Goal: Task Accomplishment & Management: Use online tool/utility

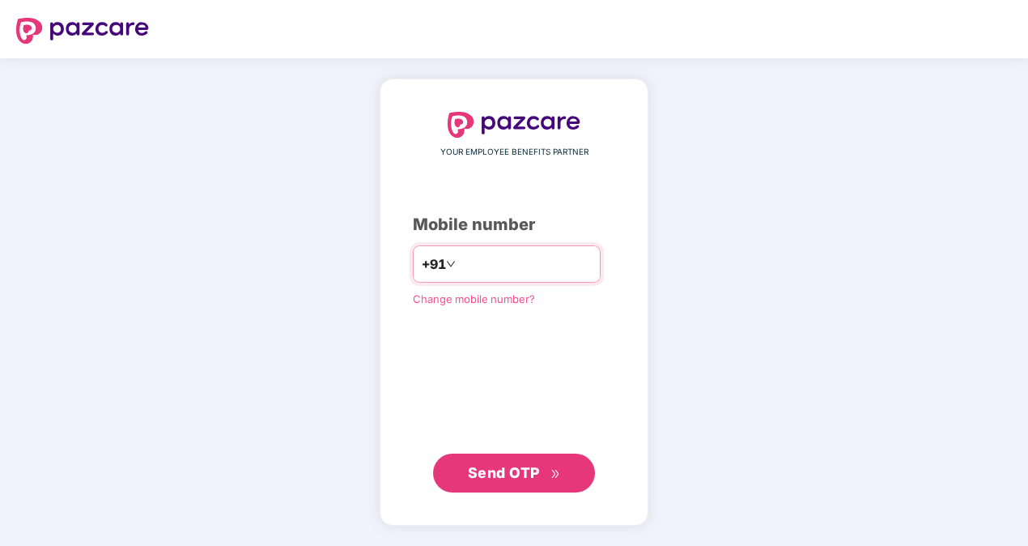
click at [507, 258] on input "number" at bounding box center [525, 264] width 133 height 26
type input "**********"
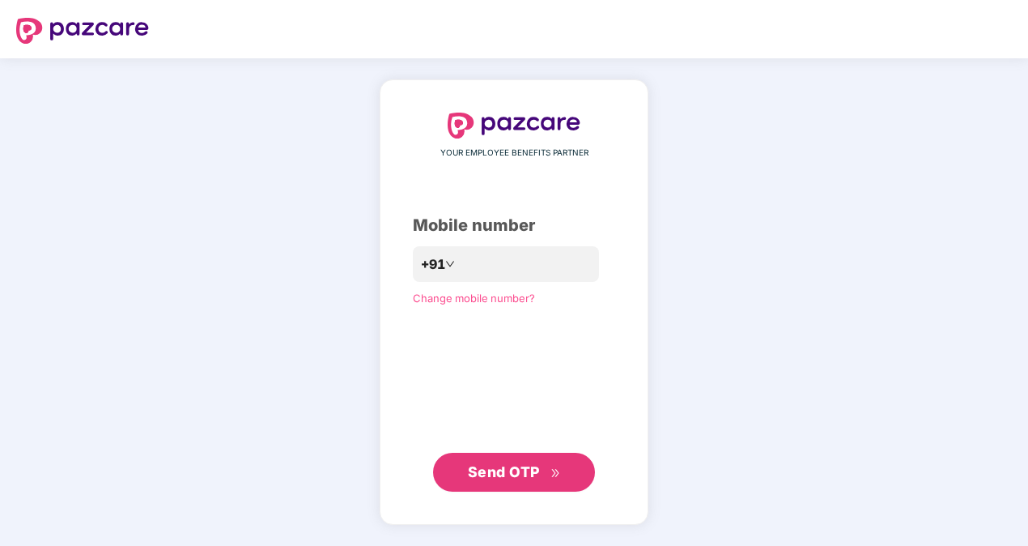
click at [522, 462] on span "Send OTP" at bounding box center [514, 472] width 93 height 23
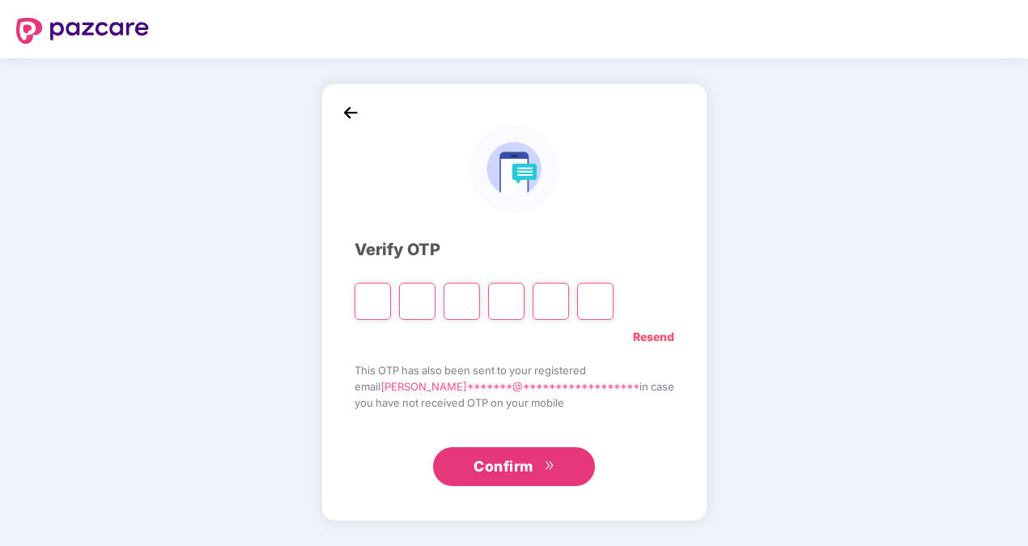
type input "*"
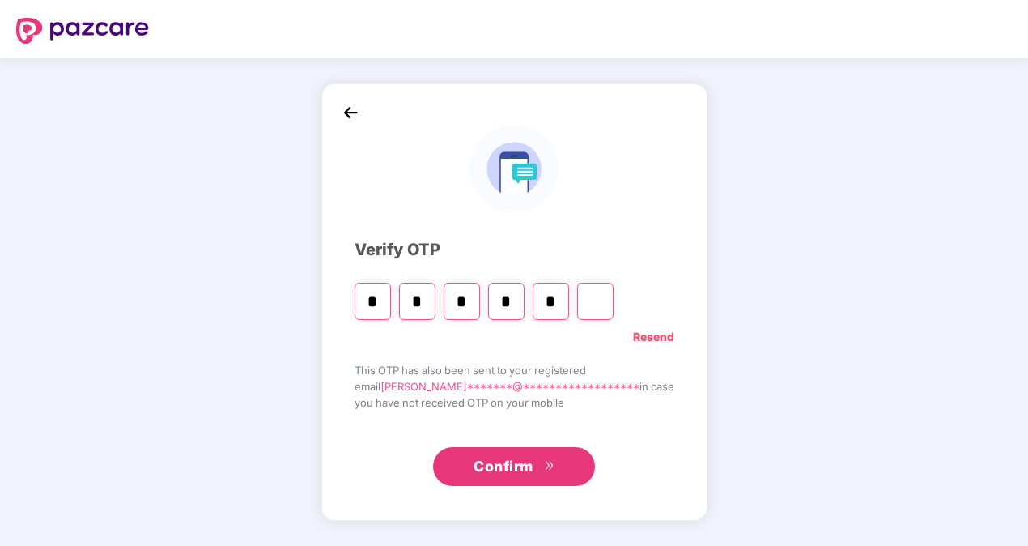
type input "*"
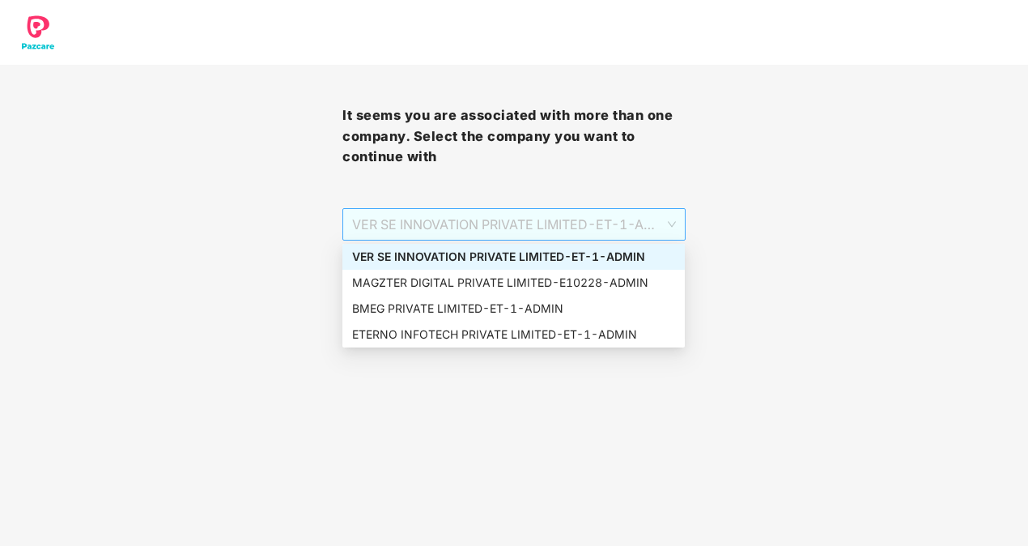
click at [571, 219] on span "VER SE INNOVATION PRIVATE LIMITED - ET-1 - ADMIN" at bounding box center [513, 224] width 323 height 31
click at [421, 275] on div "MAGZTER DIGITAL PRIVATE LIMITED - E10228 - ADMIN" at bounding box center [513, 283] width 323 height 18
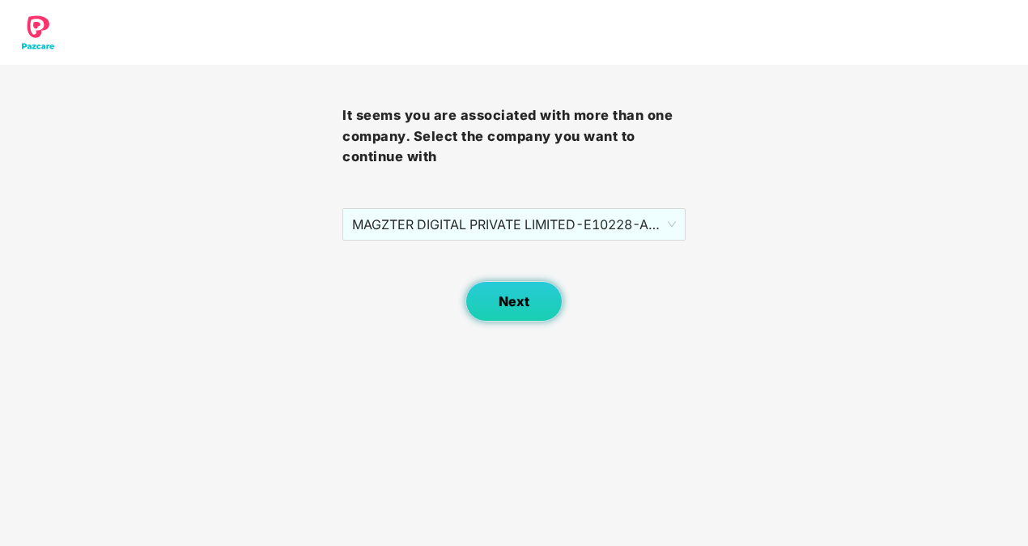
click at [494, 296] on button "Next" at bounding box center [514, 301] width 97 height 40
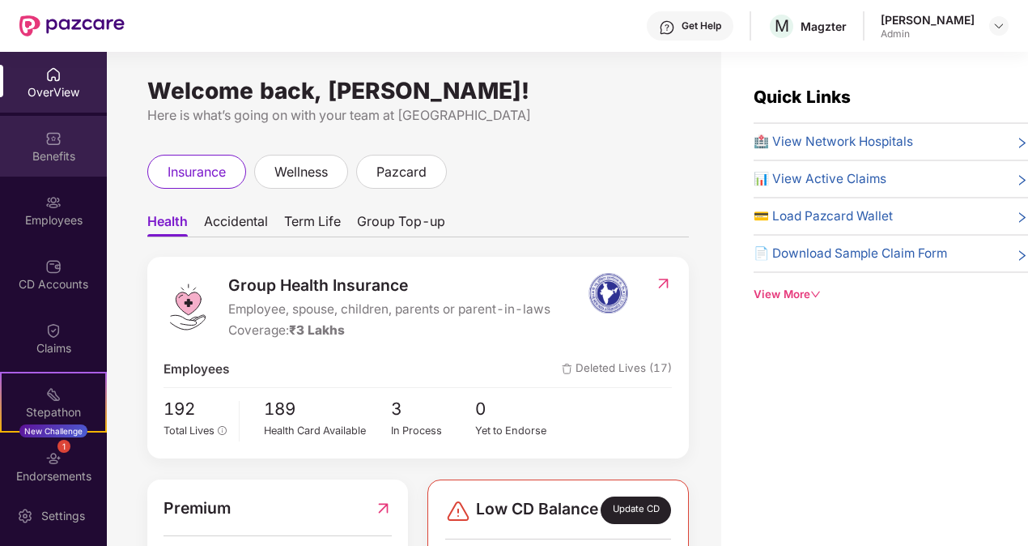
click at [55, 152] on div "Benefits" at bounding box center [53, 156] width 107 height 16
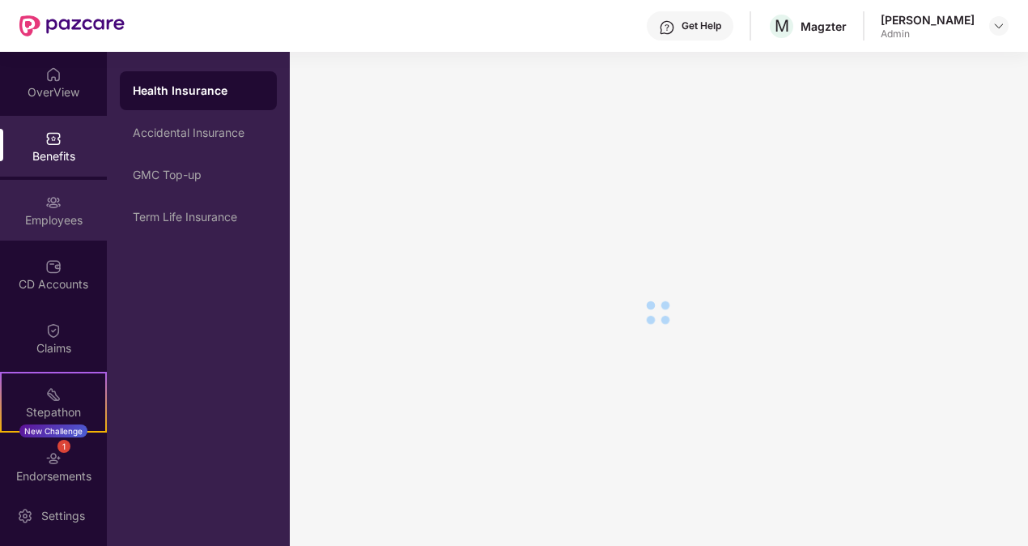
click at [39, 232] on div "Employees" at bounding box center [53, 210] width 107 height 61
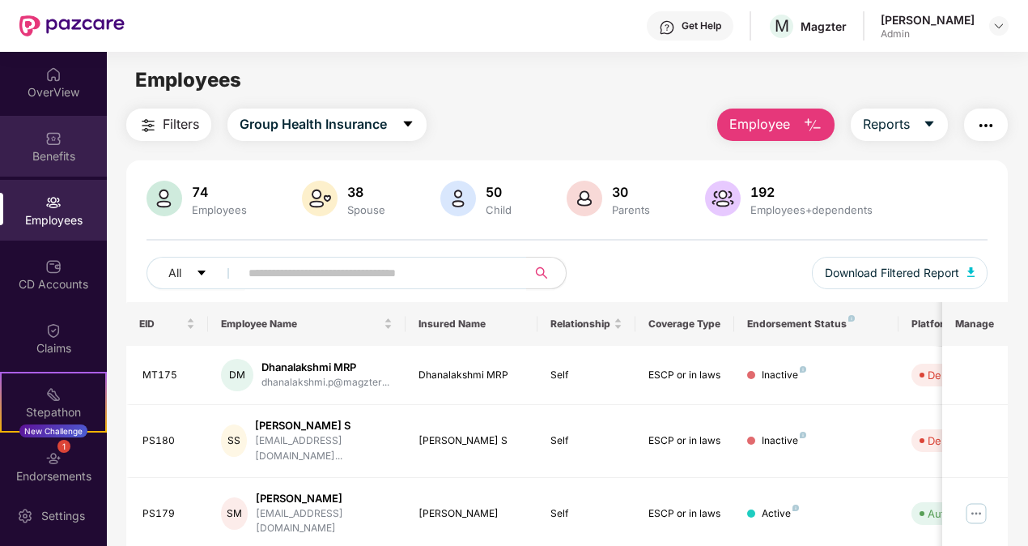
click at [56, 152] on div "Benefits" at bounding box center [53, 156] width 107 height 16
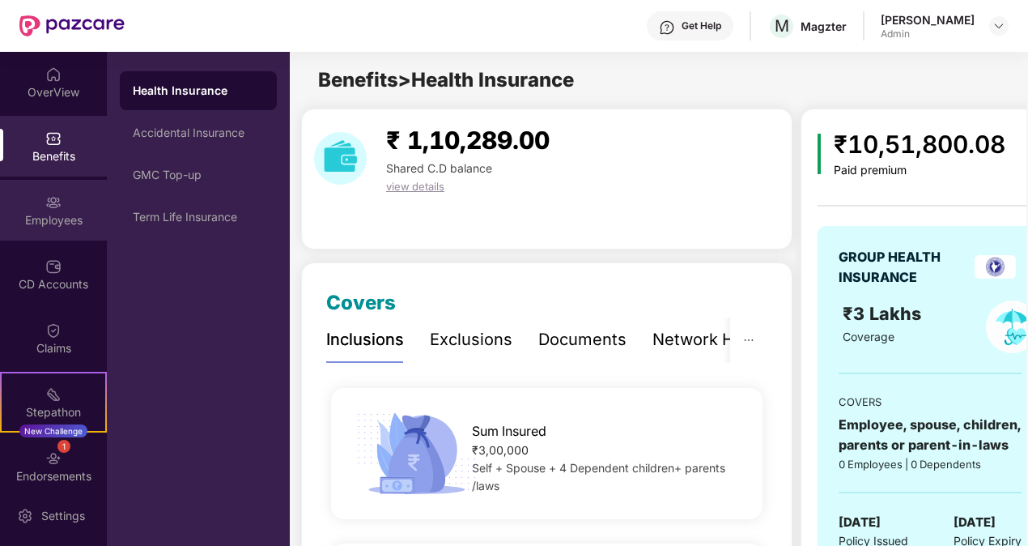
click at [62, 225] on div "Employees" at bounding box center [53, 220] width 107 height 16
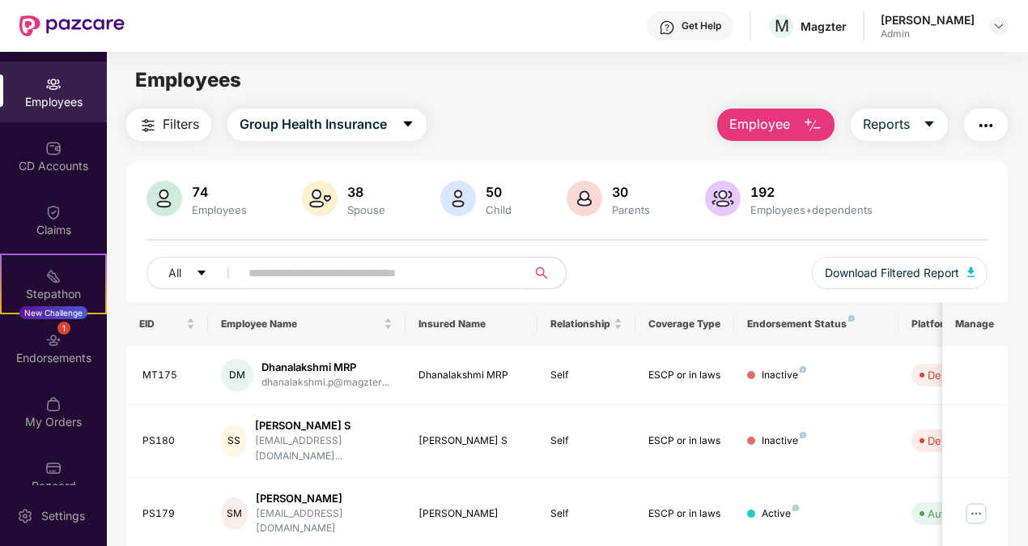
scroll to position [143, 0]
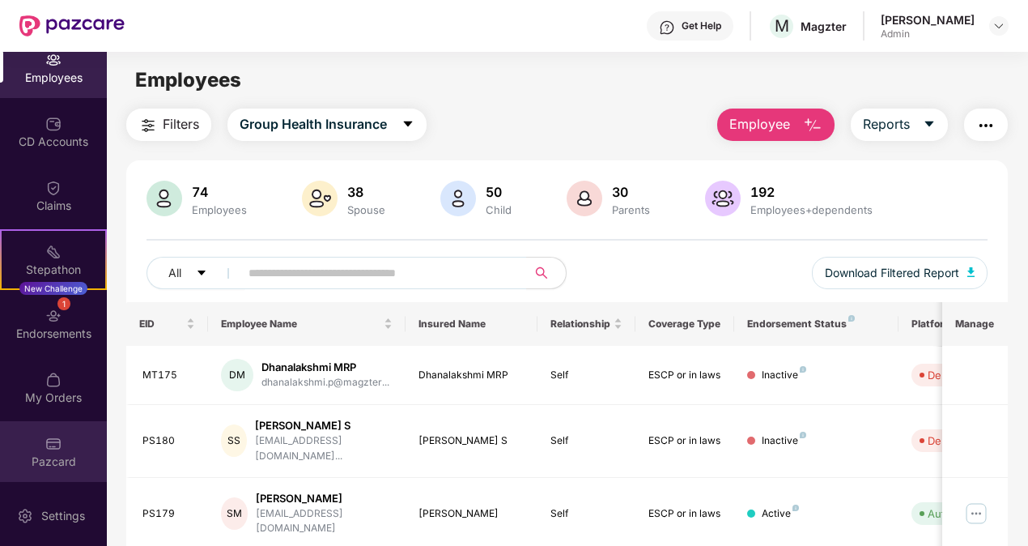
click at [48, 462] on div "Pazcard" at bounding box center [53, 461] width 107 height 16
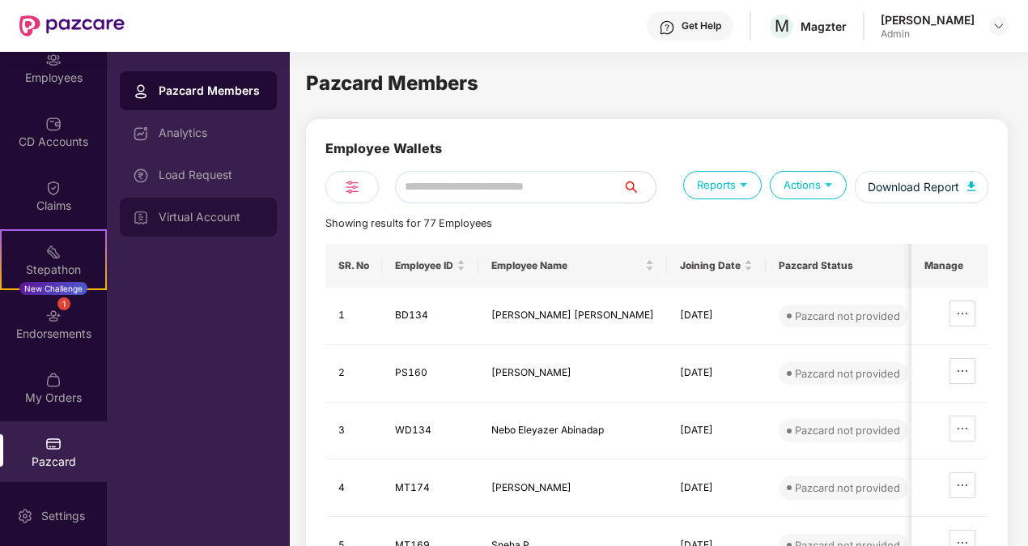
click at [208, 215] on div "Virtual Account" at bounding box center [211, 217] width 105 height 13
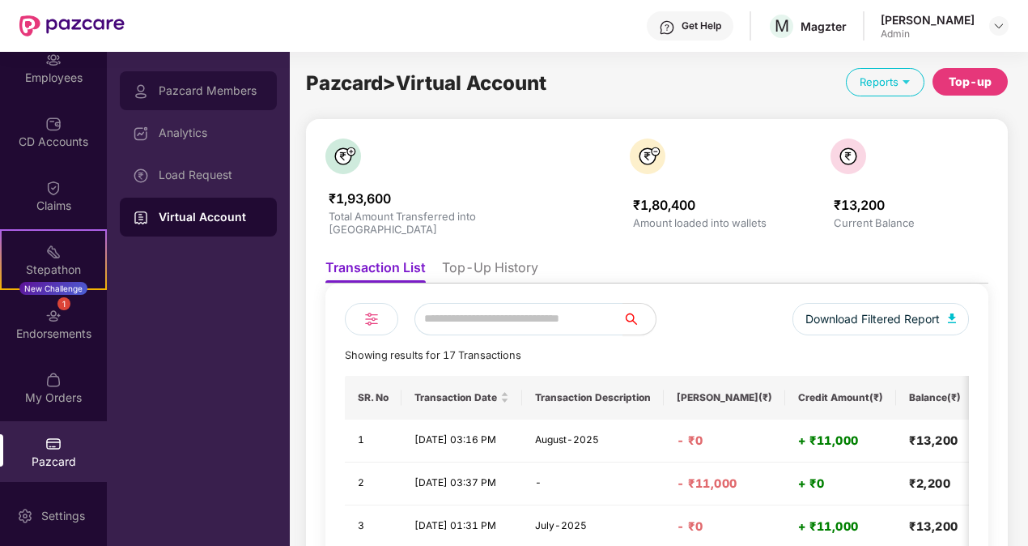
click at [258, 99] on div "Pazcard Members" at bounding box center [198, 90] width 157 height 39
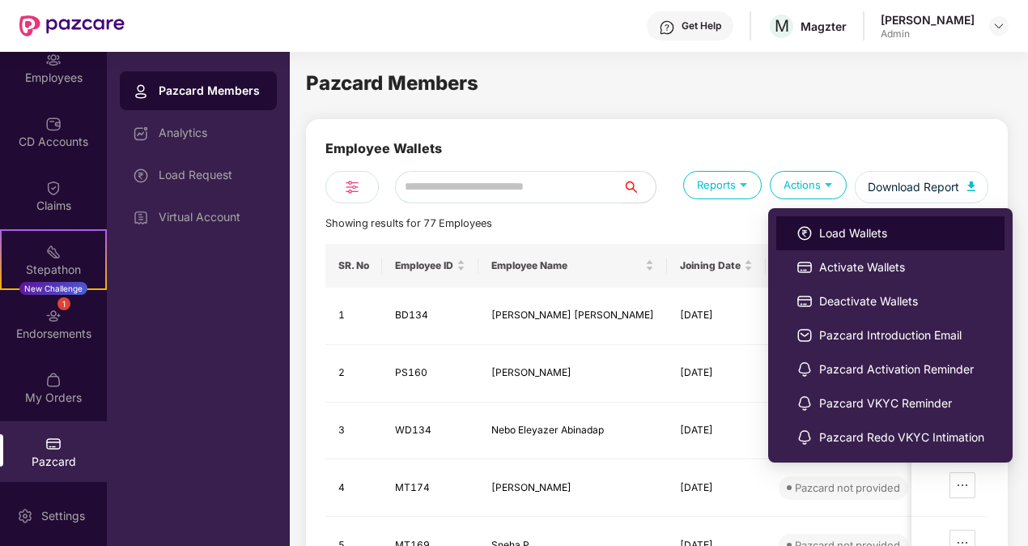
click at [868, 241] on span "Load Wallets" at bounding box center [902, 233] width 165 height 18
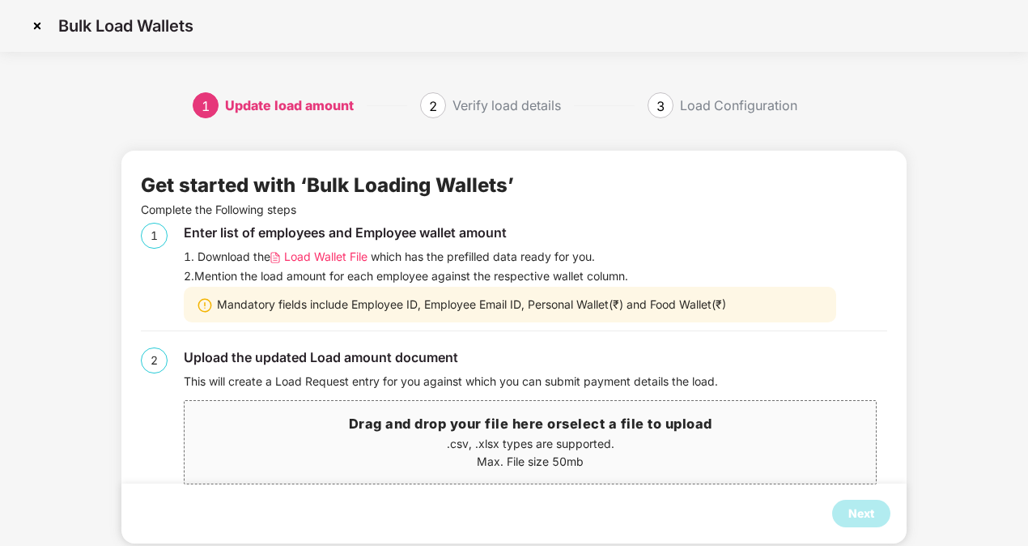
click at [355, 260] on span "Load Wallet File" at bounding box center [325, 257] width 83 height 18
click at [334, 254] on span "Load Wallet File" at bounding box center [325, 257] width 83 height 18
click at [607, 421] on span "select a file to upload" at bounding box center [637, 423] width 151 height 16
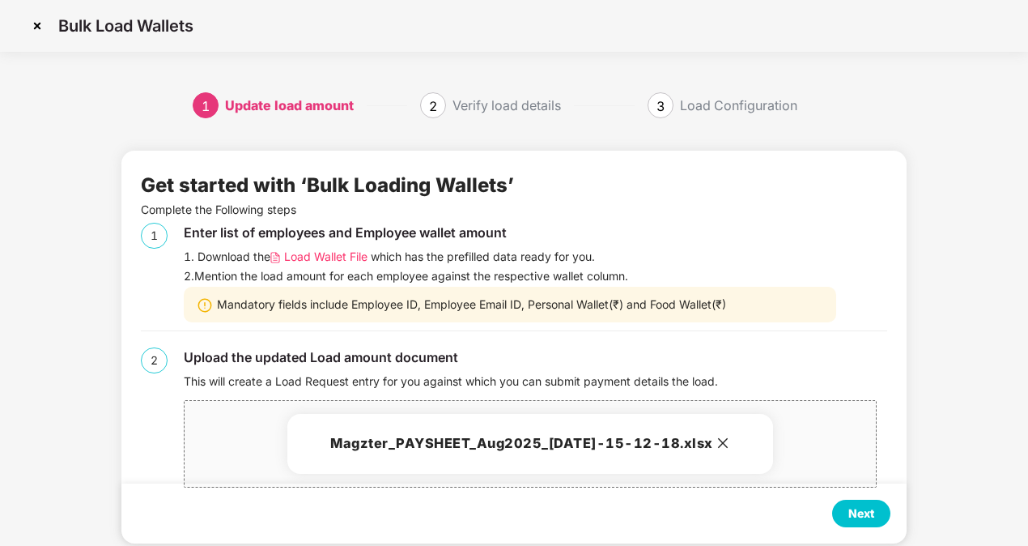
click at [858, 522] on div "Next" at bounding box center [861, 514] width 58 height 28
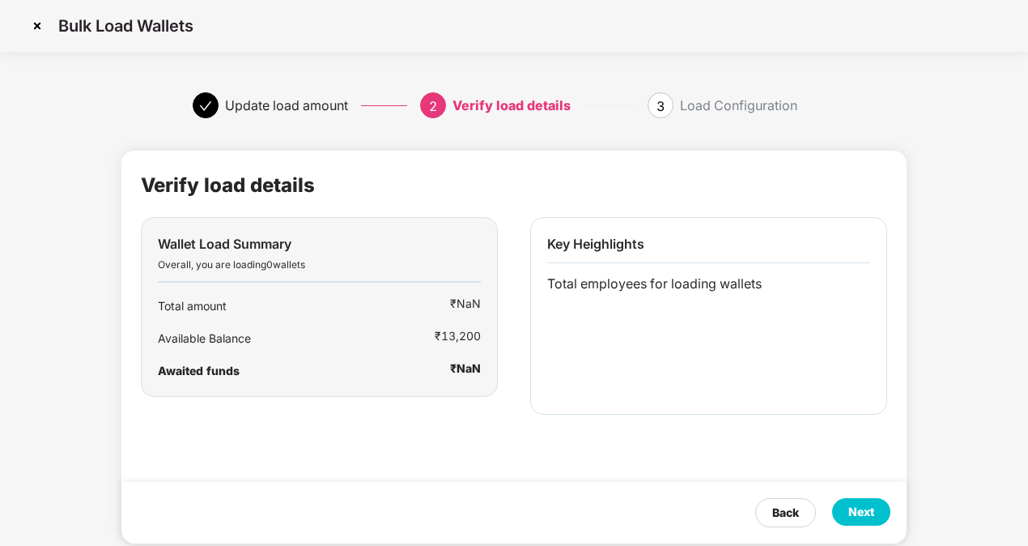
scroll to position [0, 2]
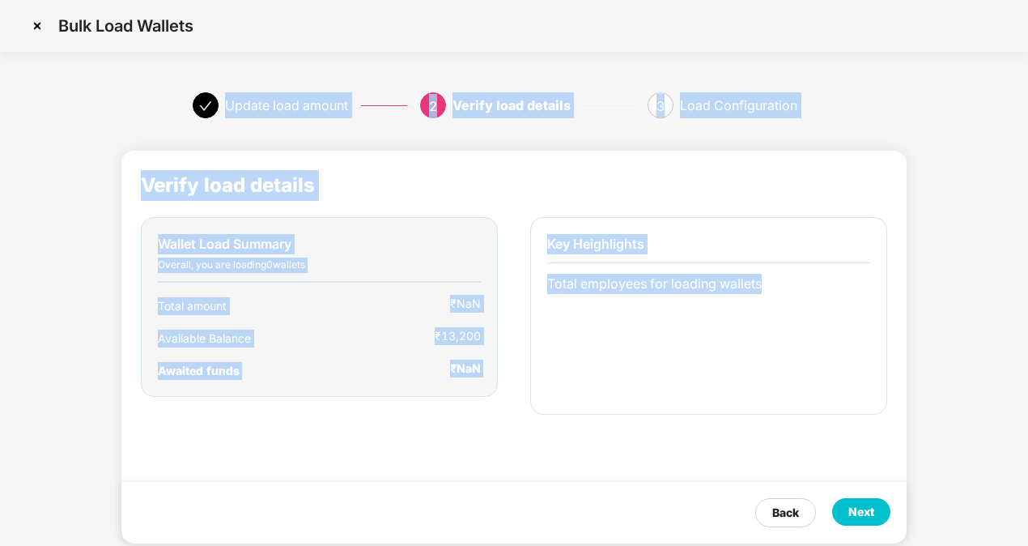
drag, startPoint x: 1028, startPoint y: 367, endPoint x: 1031, endPoint y: 411, distance: 44.7
click at [1028, 411] on html "Bulk Load Wallets Update load amount 2 Verify load details 3 Load Configuration…" at bounding box center [514, 273] width 1028 height 546
click at [675, 402] on div "Key Heighlights Total employees for loading wallets" at bounding box center [708, 316] width 357 height 198
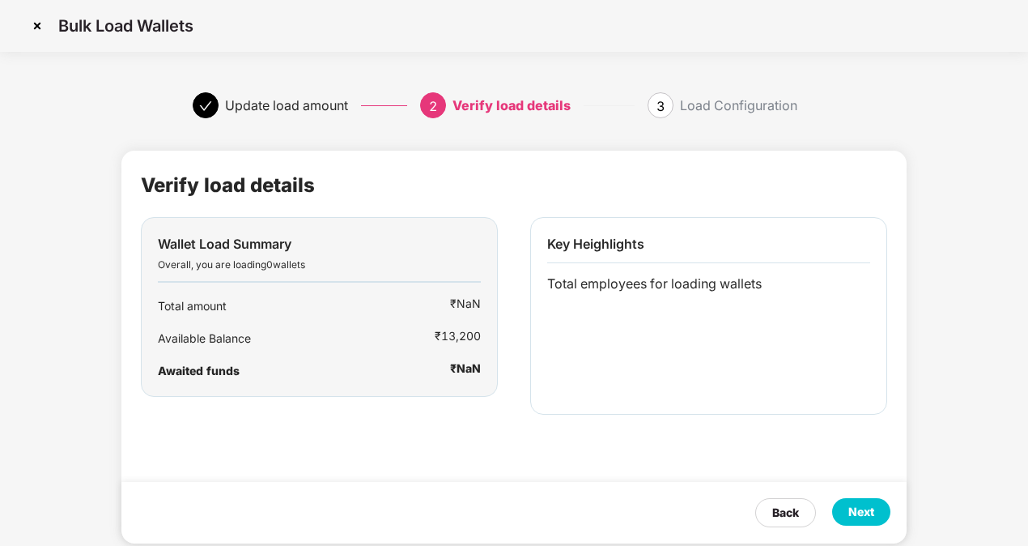
click at [865, 507] on div "Next" at bounding box center [862, 512] width 26 height 18
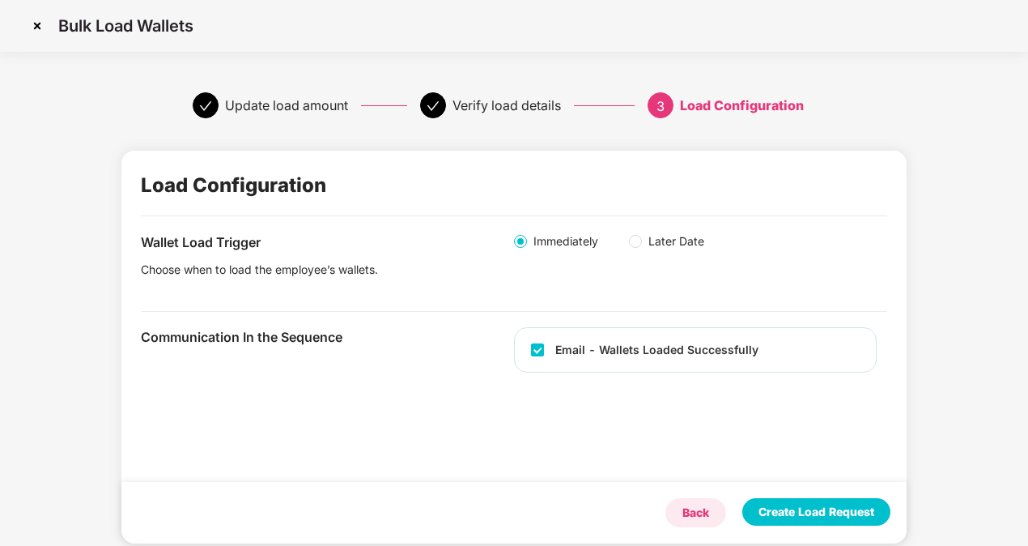
click at [703, 517] on div "Back" at bounding box center [696, 513] width 27 height 18
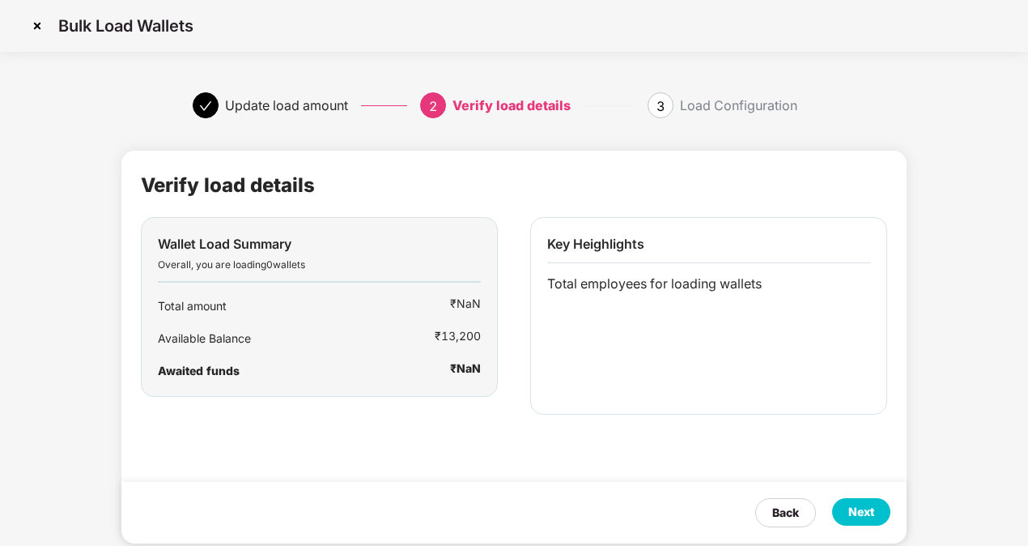
click at [703, 517] on div "Back Next" at bounding box center [514, 513] width 786 height 62
click at [804, 507] on div "Back" at bounding box center [786, 512] width 61 height 29
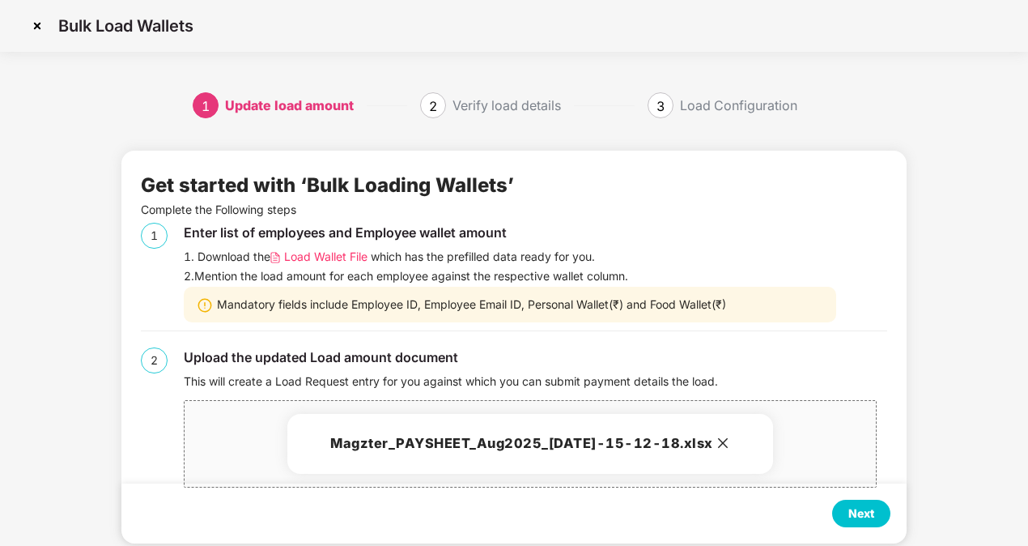
click at [730, 439] on icon "close" at bounding box center [723, 442] width 13 height 13
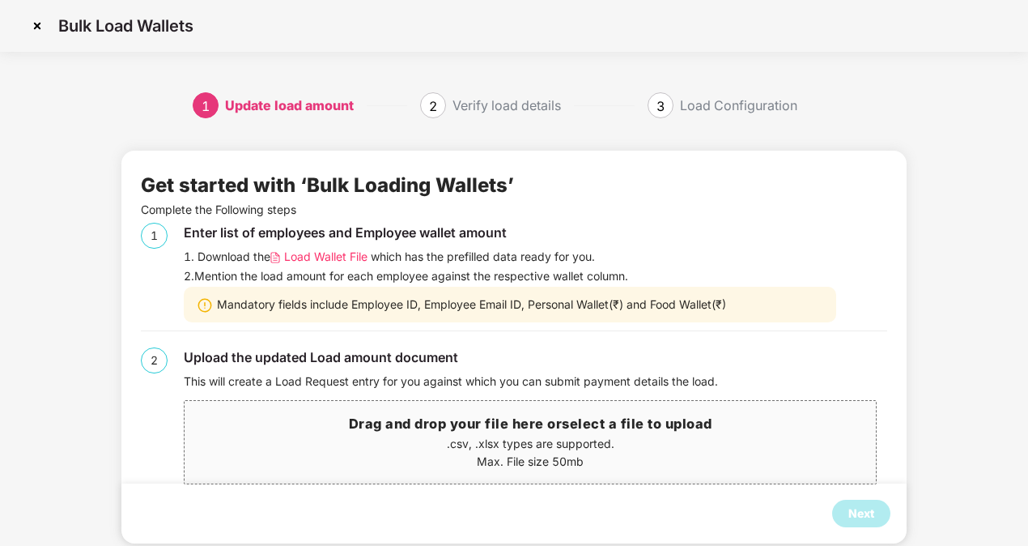
click at [402, 414] on h3 "Drag and drop your file here or select a file to upload" at bounding box center [531, 424] width 692 height 21
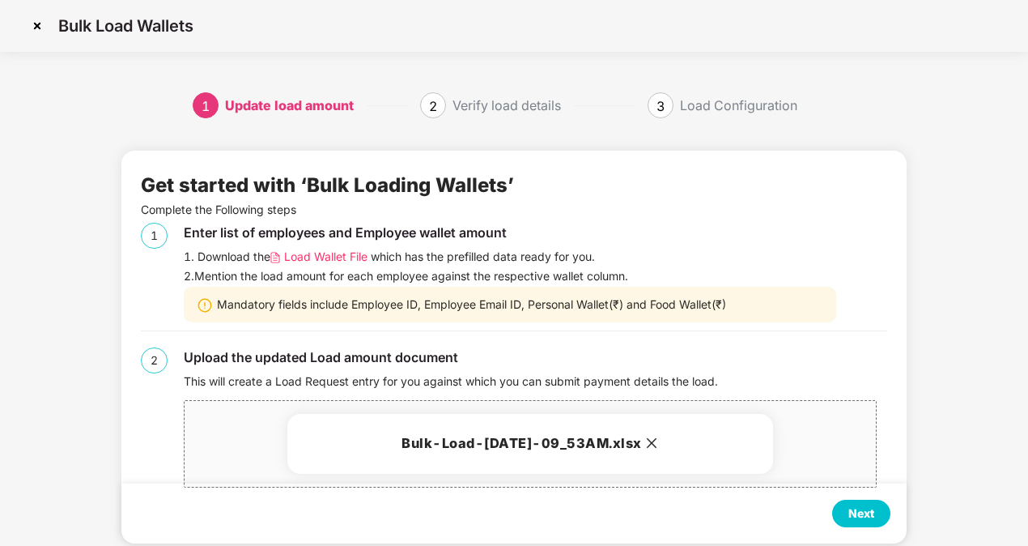
click at [844, 514] on div "Next" at bounding box center [861, 514] width 58 height 28
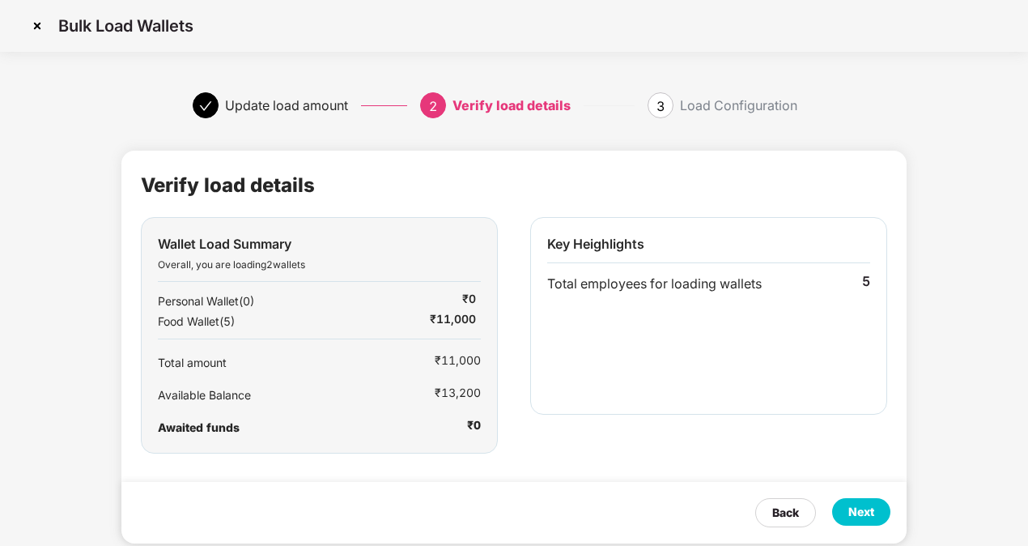
click at [844, 514] on div "Next" at bounding box center [861, 512] width 58 height 28
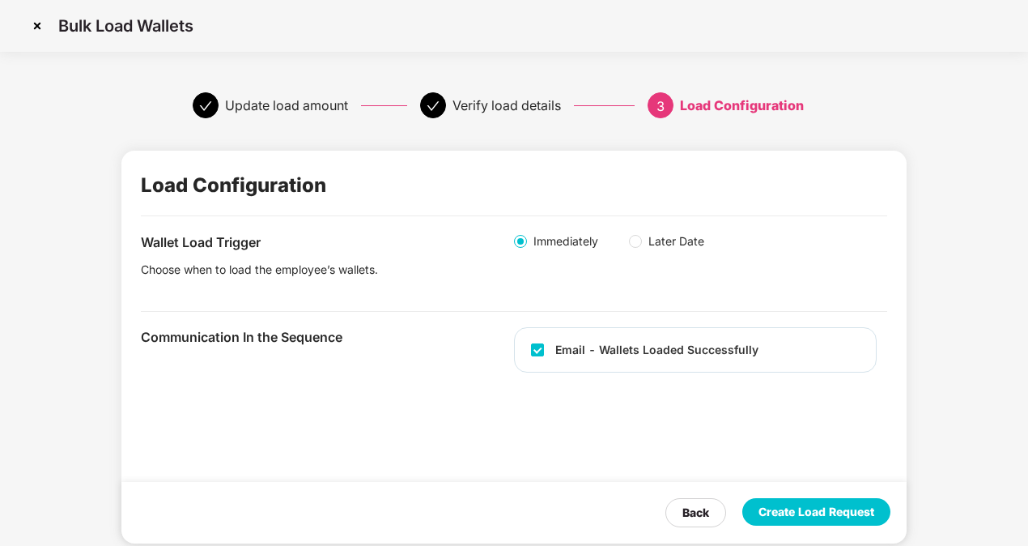
click at [844, 514] on div "Create Load Request" at bounding box center [817, 512] width 116 height 18
